Goal: Navigation & Orientation: Find specific page/section

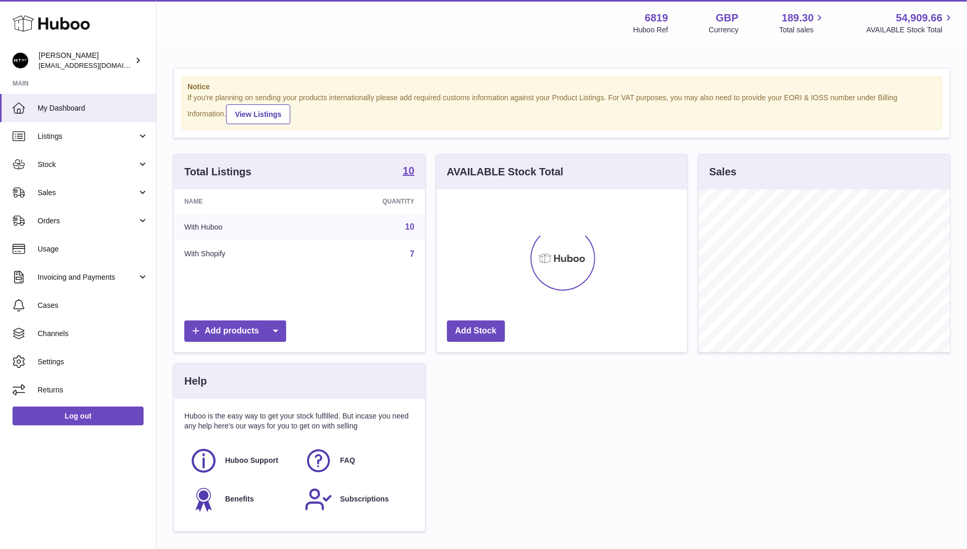
scroll to position [162, 251]
click at [69, 161] on span "Stock" at bounding box center [88, 165] width 100 height 10
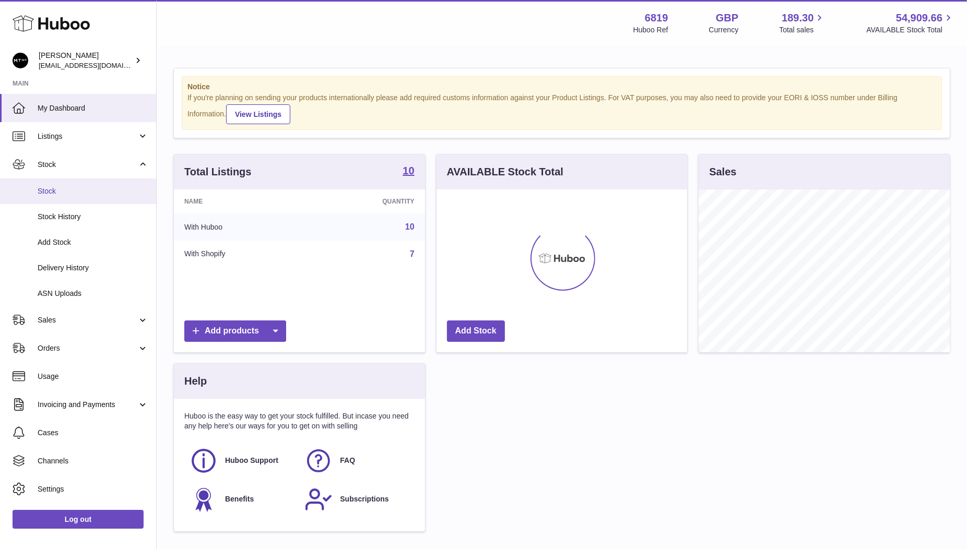
click at [60, 180] on link "Stock" at bounding box center [78, 192] width 156 height 26
